Goal: Transaction & Acquisition: Download file/media

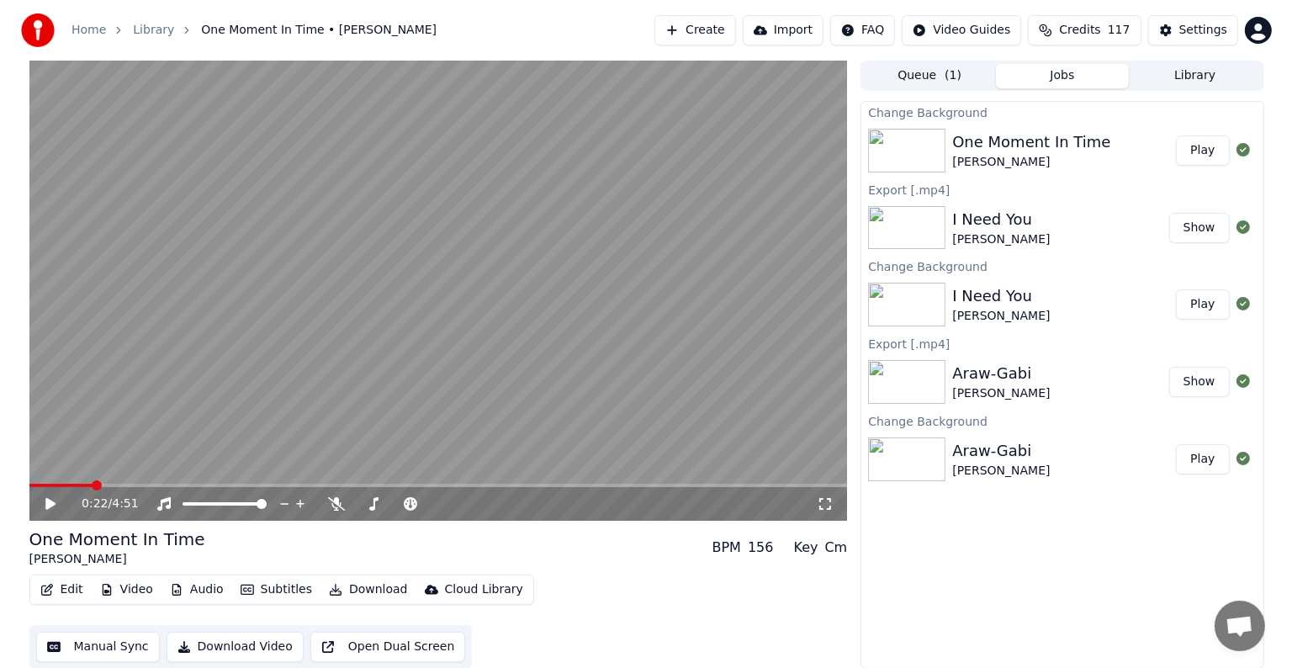
scroll to position [43, 0]
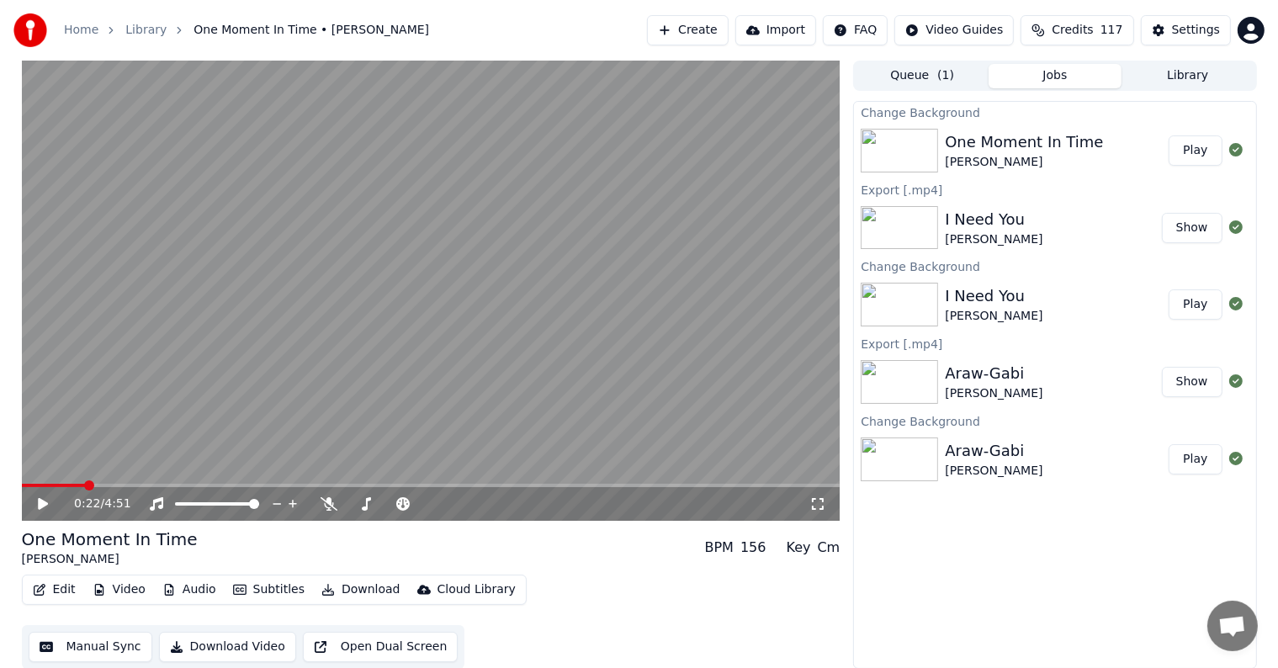
click at [1208, 157] on button "Play" at bounding box center [1194, 150] width 53 height 30
click at [446, 299] on video at bounding box center [431, 291] width 818 height 460
click at [1191, 26] on div "Settings" at bounding box center [1196, 30] width 48 height 17
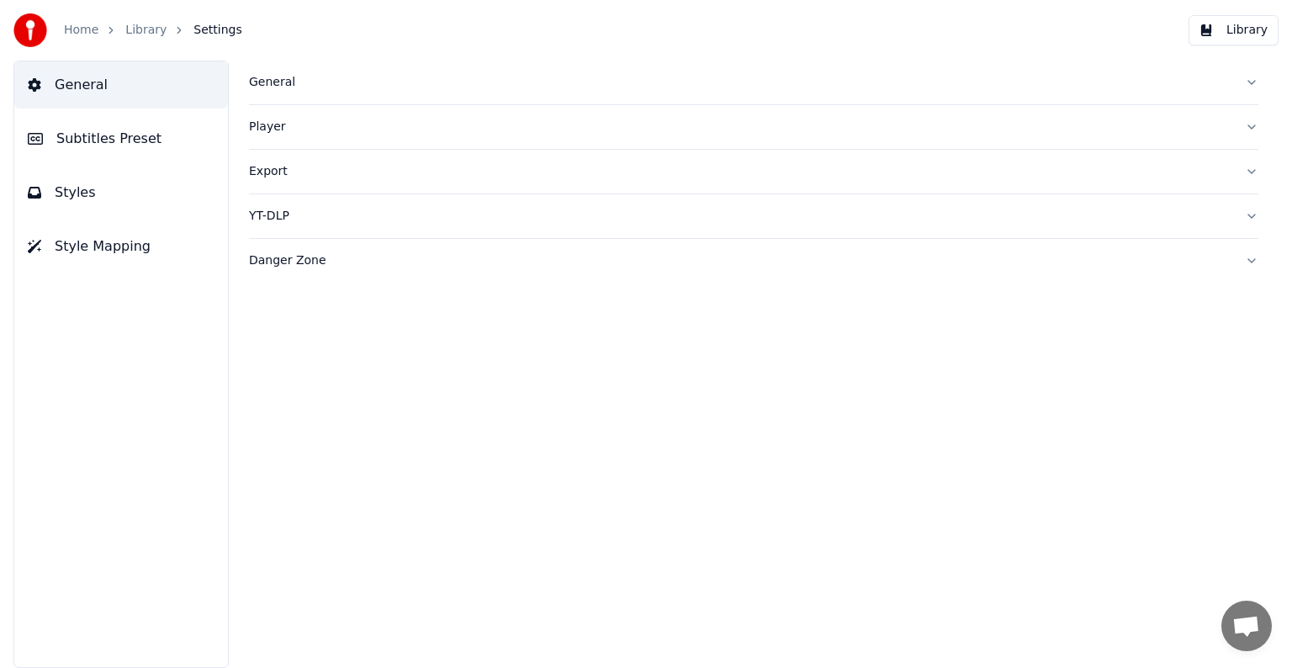
click at [89, 136] on span "Subtitles Preset" at bounding box center [108, 139] width 105 height 20
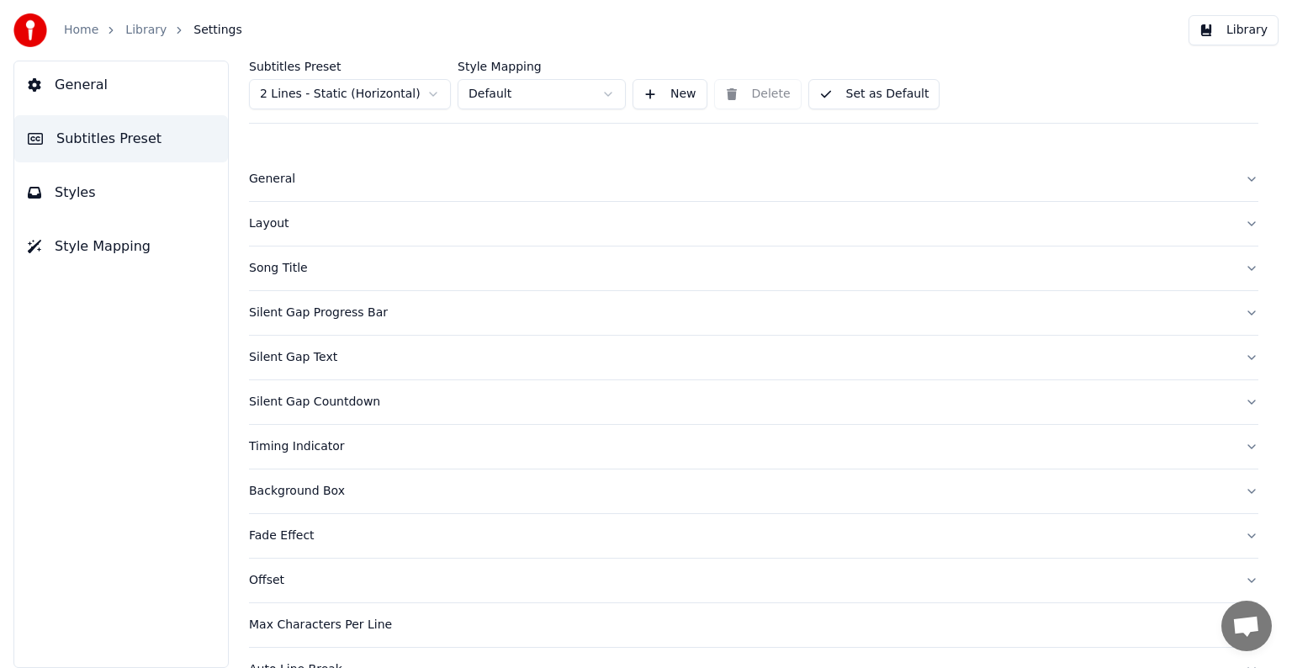
click at [304, 94] on html "Home Library Settings Library General Subtitles Preset Styles Style Mapping Sub…" at bounding box center [646, 334] width 1292 height 668
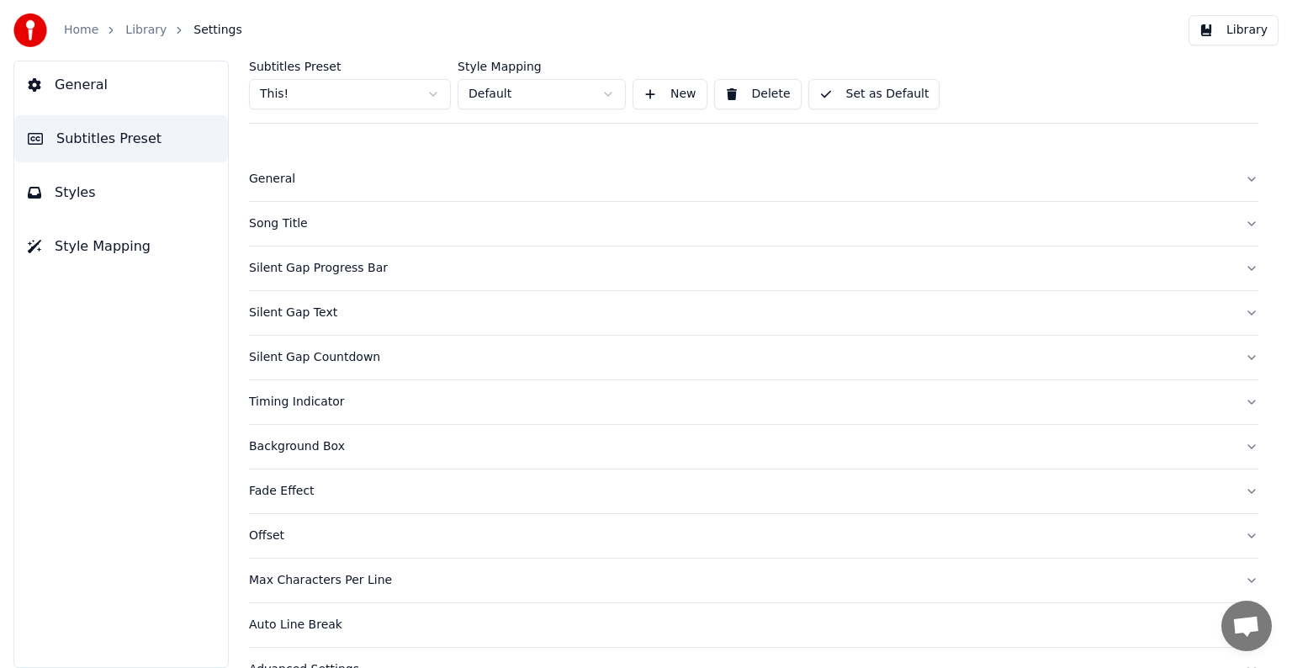
click at [277, 216] on div "Song Title" at bounding box center [740, 223] width 982 height 17
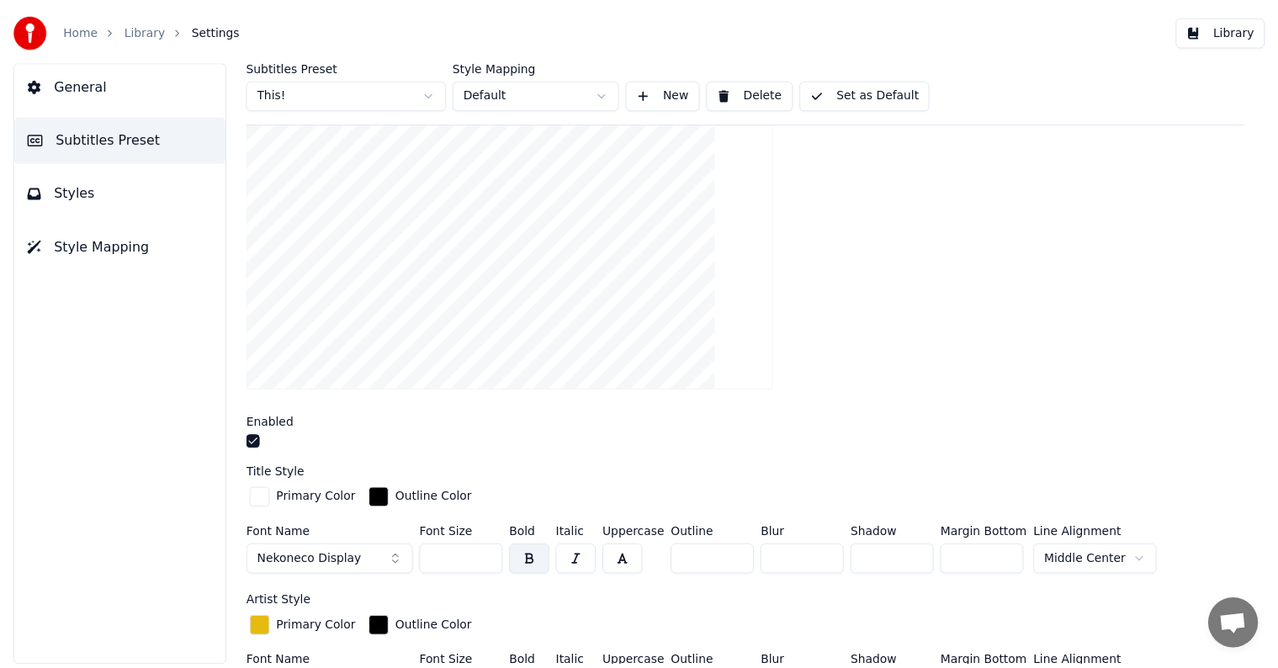
scroll to position [252, 0]
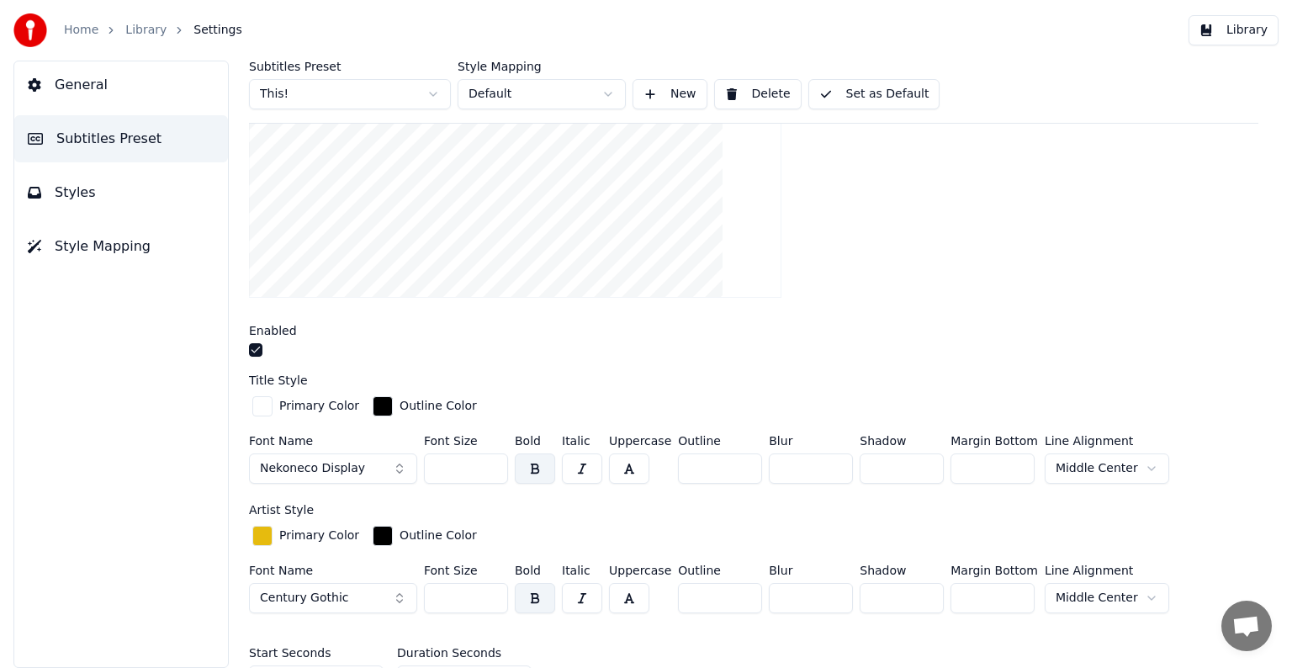
drag, startPoint x: 434, startPoint y: 464, endPoint x: 489, endPoint y: 467, distance: 54.7
click at [489, 467] on input "***" at bounding box center [466, 468] width 84 height 30
type input "***"
click at [860, 91] on button "Set as Default" at bounding box center [874, 94] width 132 height 30
click at [135, 22] on link "Library" at bounding box center [145, 30] width 41 height 17
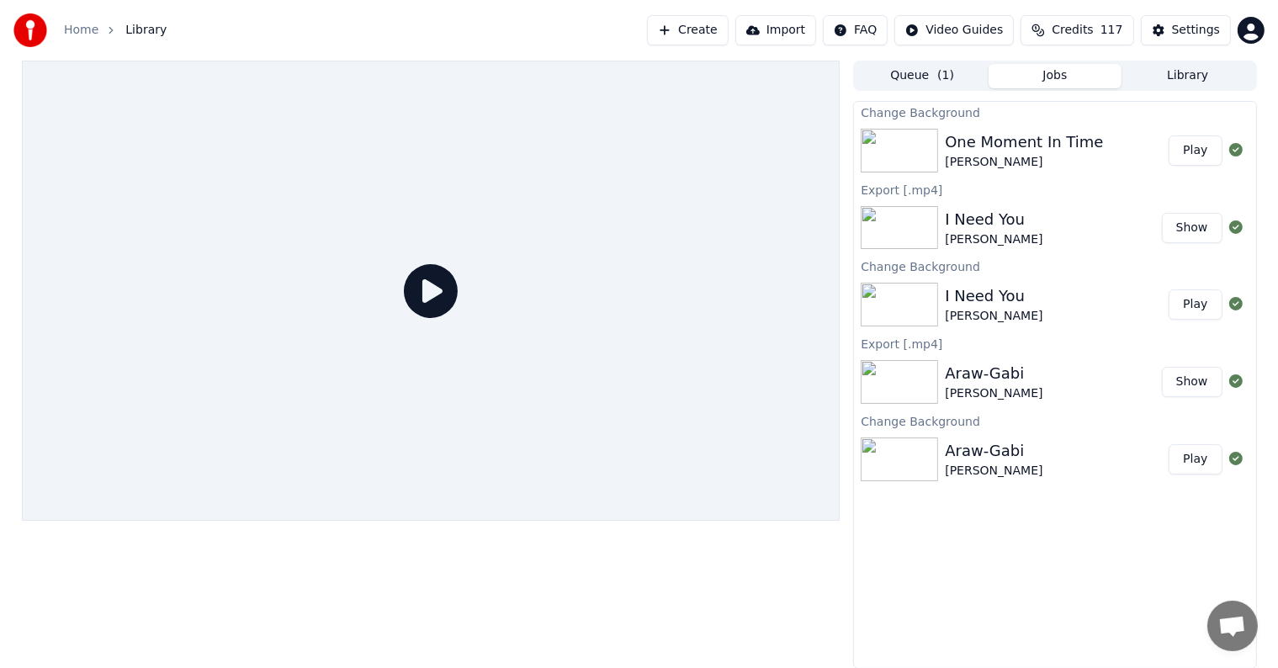
click at [1201, 149] on button "Play" at bounding box center [1194, 150] width 53 height 30
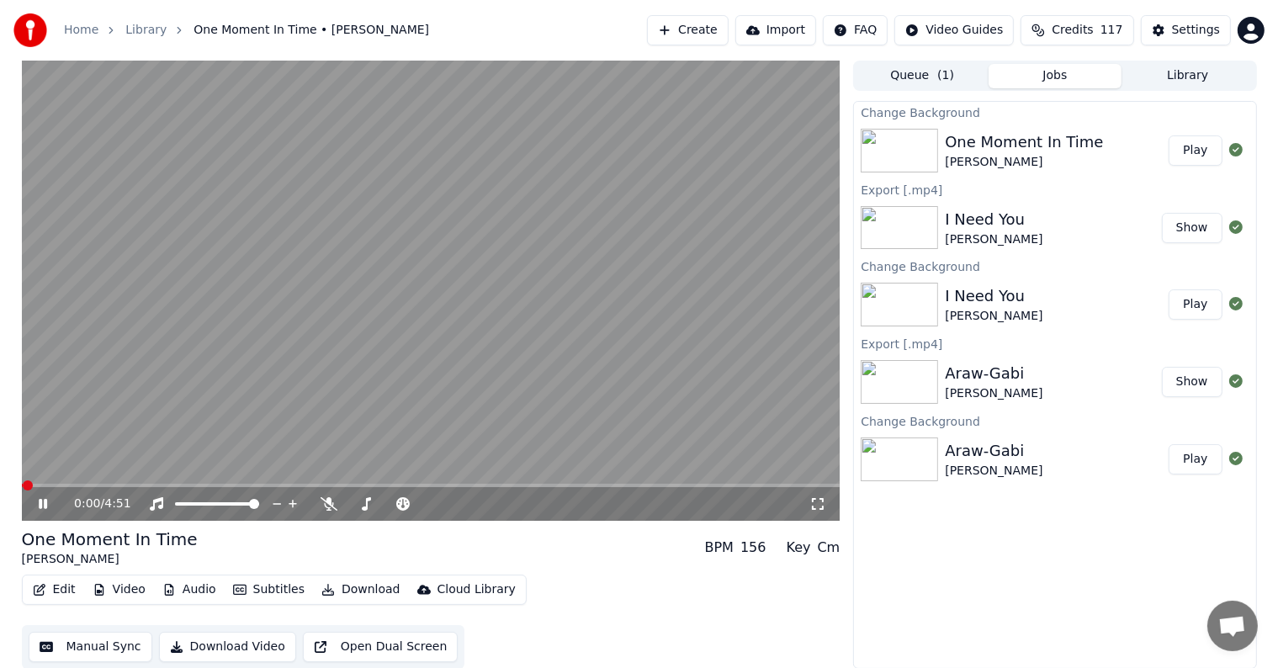
click at [44, 503] on icon at bounding box center [43, 504] width 8 height 10
click at [114, 639] on button "Manual Sync" at bounding box center [91, 647] width 124 height 30
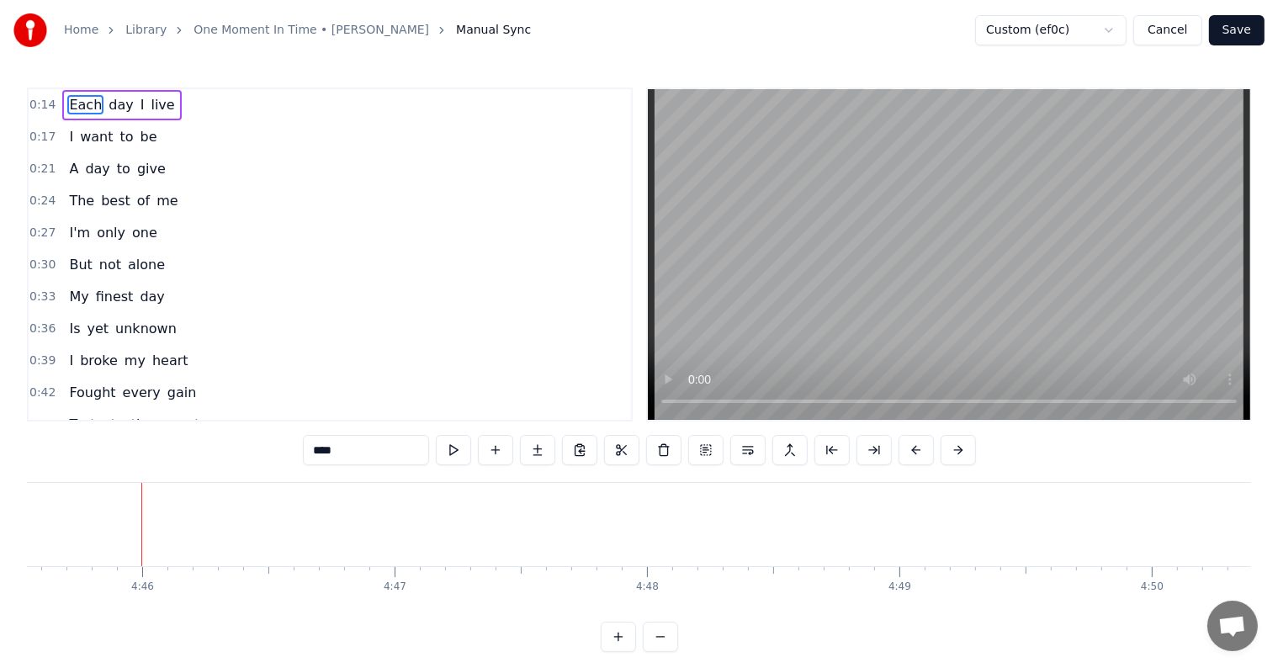
scroll to position [0, 72081]
click at [1240, 30] on button "Save" at bounding box center [1237, 30] width 56 height 30
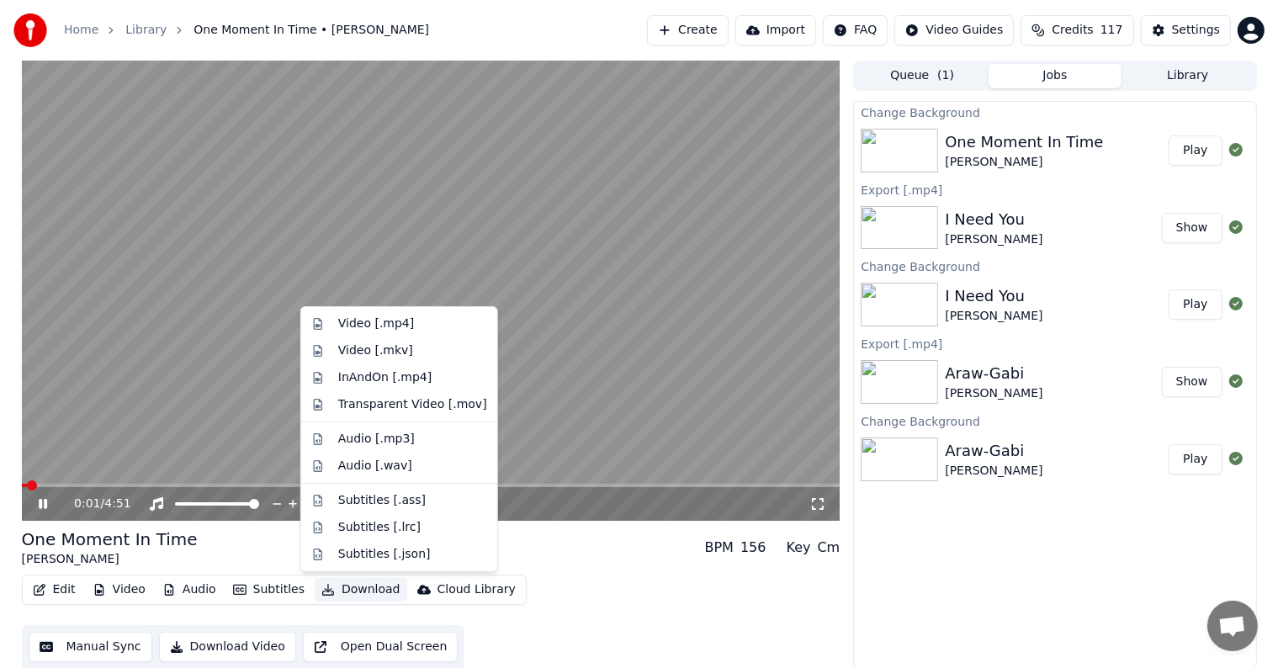
click at [351, 593] on button "Download" at bounding box center [361, 590] width 93 height 24
click at [389, 330] on div "Video [.mp4]" at bounding box center [376, 323] width 76 height 17
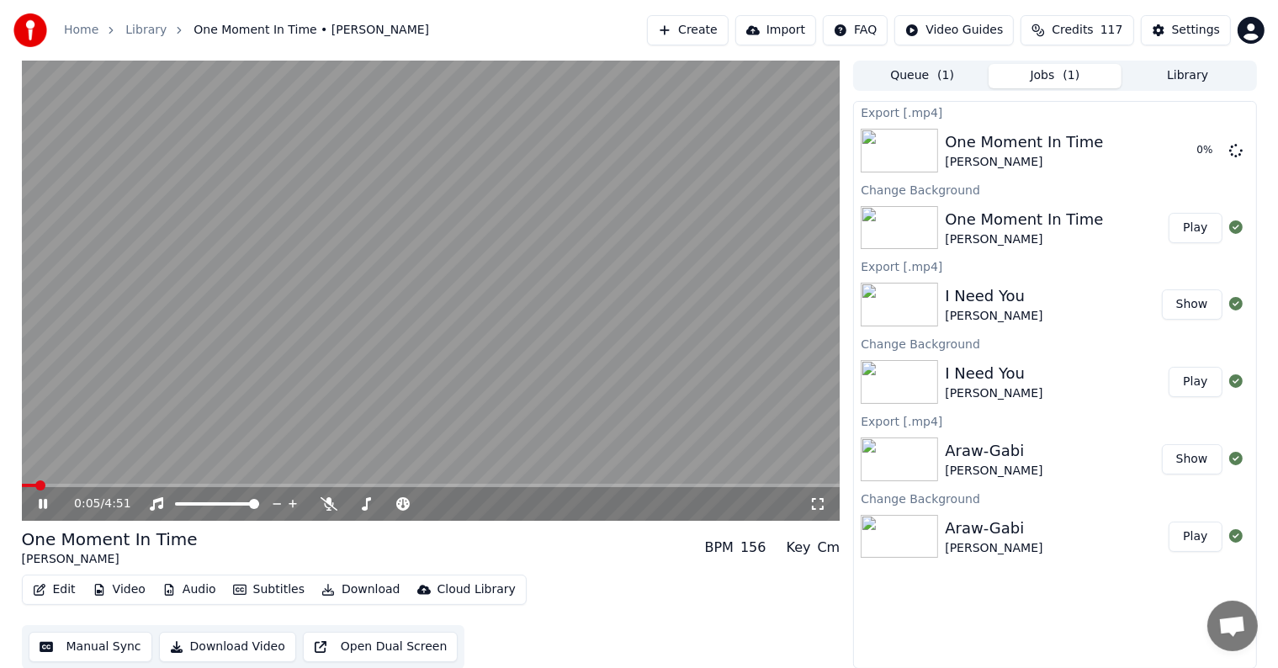
click at [44, 500] on icon at bounding box center [43, 504] width 8 height 10
